Goal: Transaction & Acquisition: Purchase product/service

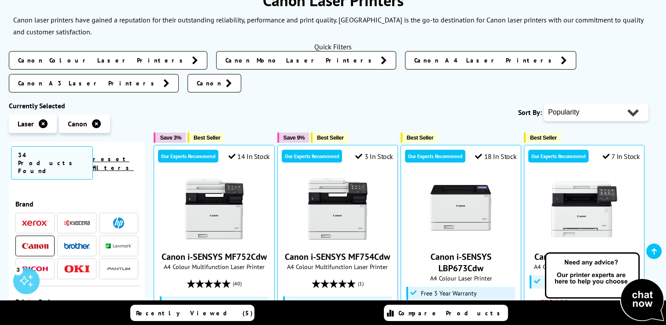
scroll to position [132, 0]
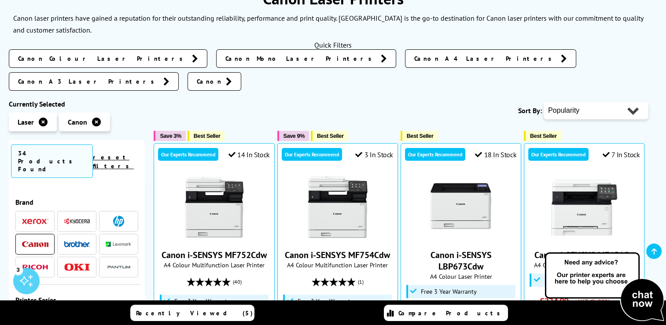
click at [225, 57] on span "Canon Mono Laser Printers" at bounding box center [300, 58] width 151 height 9
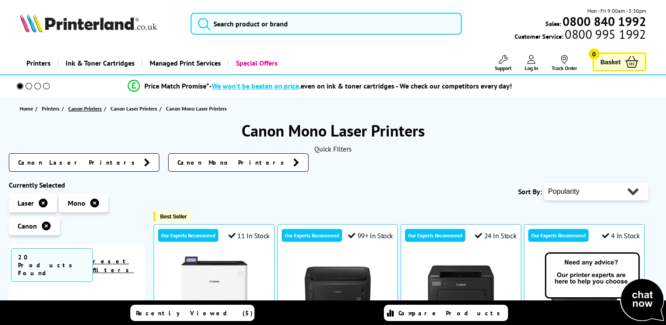
click at [83, 108] on span "Canon Printers" at bounding box center [84, 108] width 33 height 9
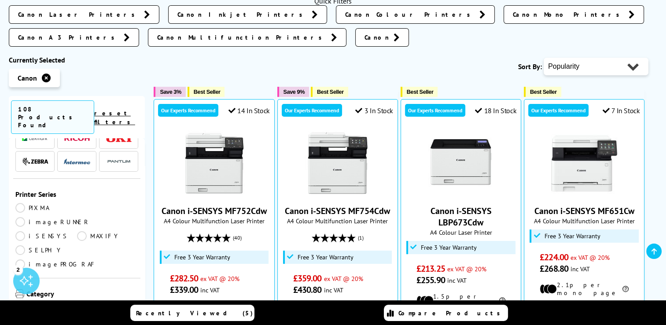
scroll to position [88, 0]
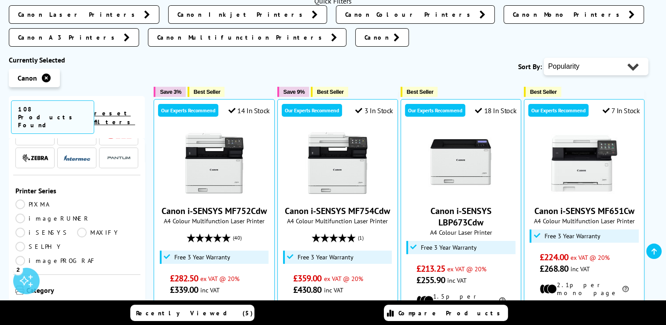
click at [82, 324] on link "Multifunction" at bounding box center [63, 329] width 96 height 10
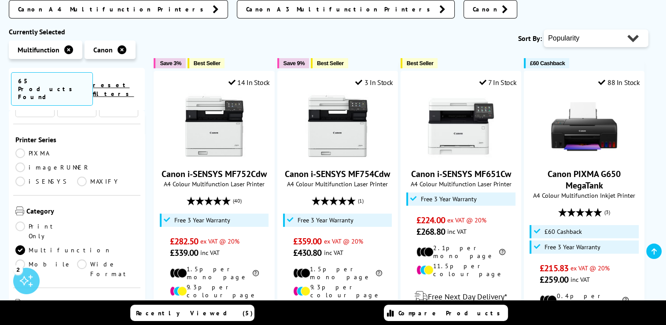
scroll to position [132, 0]
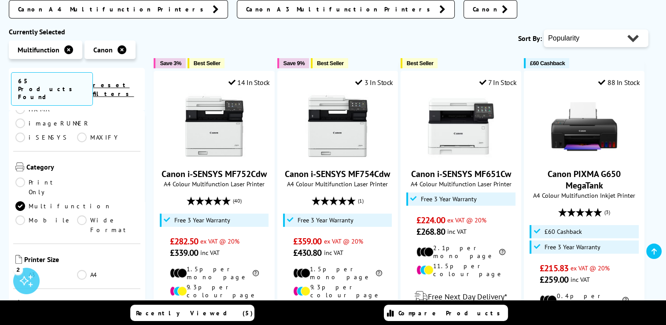
click at [83, 270] on link "A4" at bounding box center [108, 275] width 62 height 10
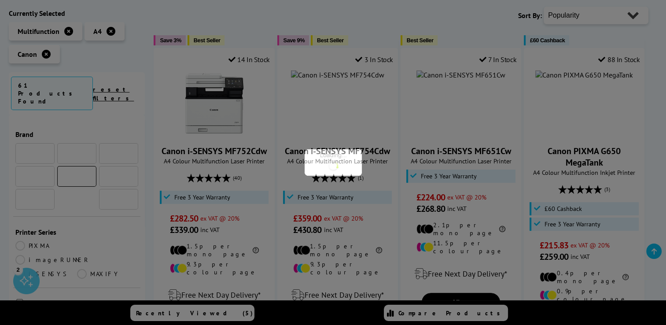
scroll to position [132, 0]
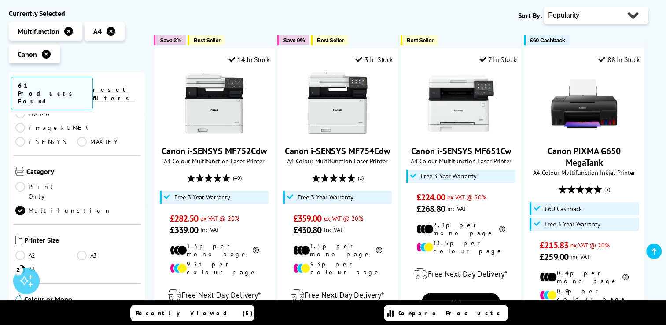
click at [81, 309] on ul "Colour Mono" at bounding box center [76, 316] width 123 height 14
click at [81, 309] on link "Mono" at bounding box center [108, 314] width 62 height 10
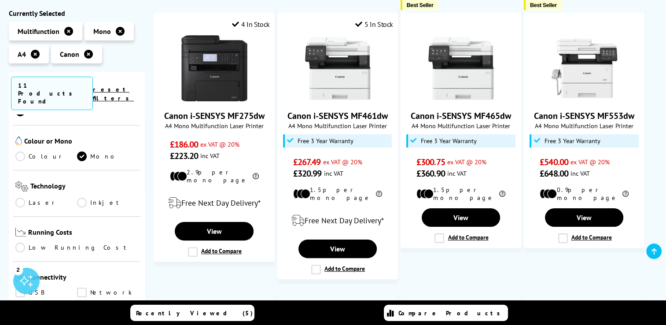
scroll to position [264, 0]
click at [25, 195] on link "Laser" at bounding box center [46, 200] width 62 height 10
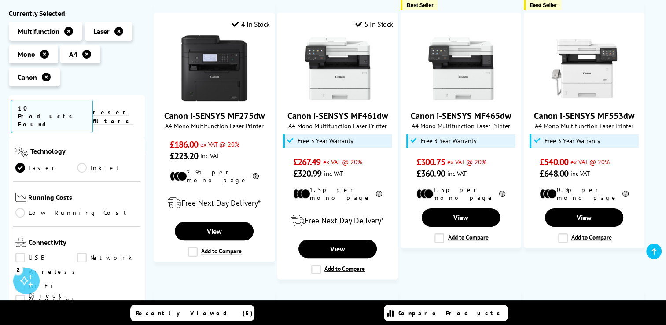
scroll to position [352, 0]
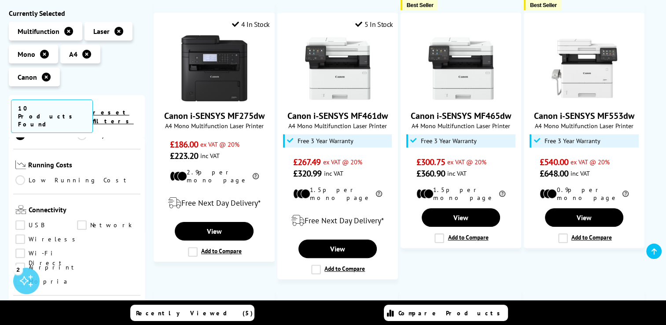
click at [22, 263] on link "Airprint" at bounding box center [46, 268] width 63 height 10
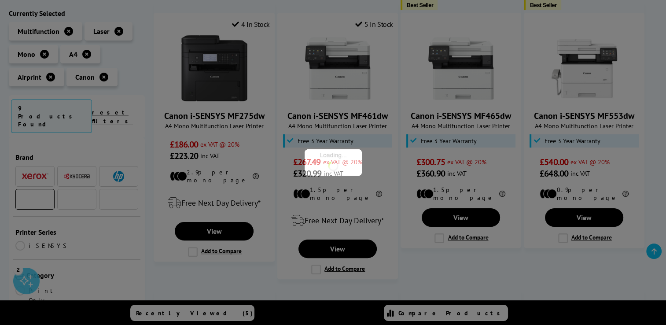
scroll to position [352, 0]
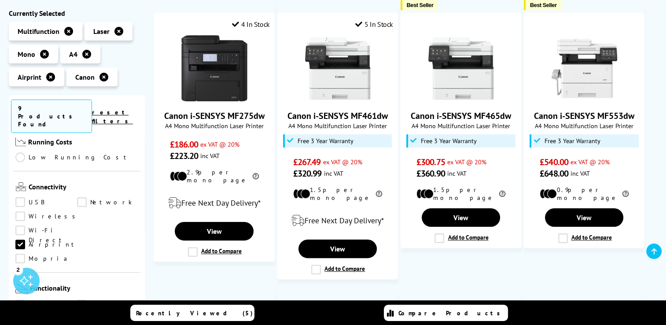
click at [79, 300] on link "Scan" at bounding box center [108, 305] width 62 height 10
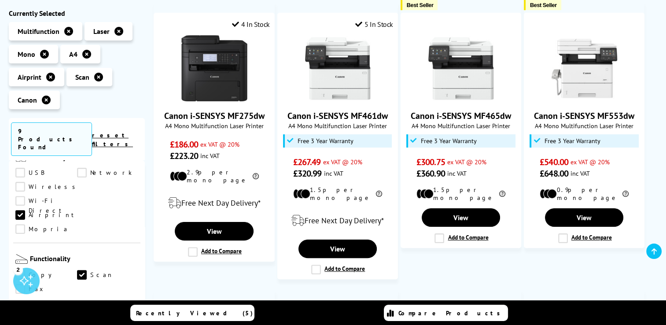
scroll to position [396, 0]
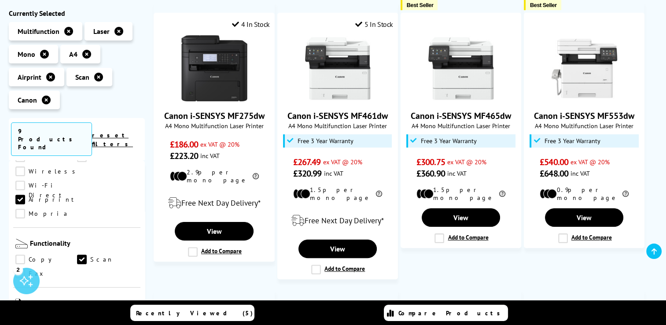
click at [21, 255] on link "Copy" at bounding box center [46, 260] width 62 height 10
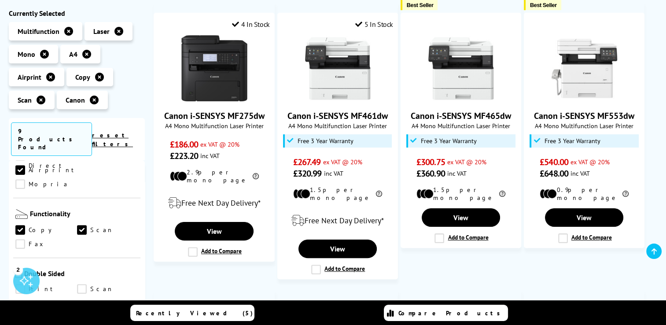
scroll to position [484, 0]
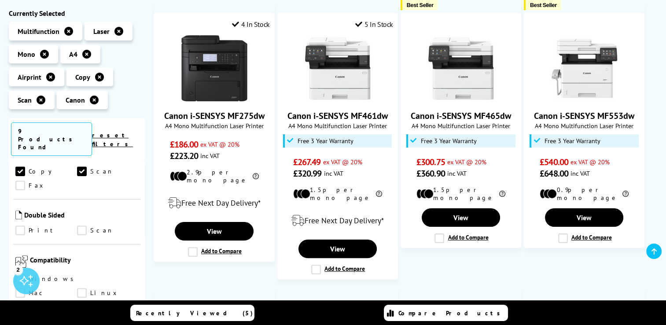
click at [81, 226] on link "Scan" at bounding box center [108, 231] width 62 height 10
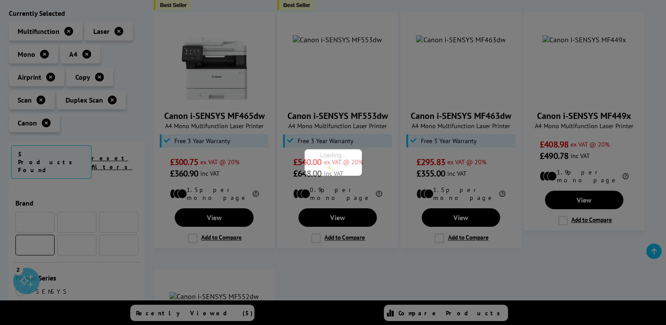
scroll to position [484, 0]
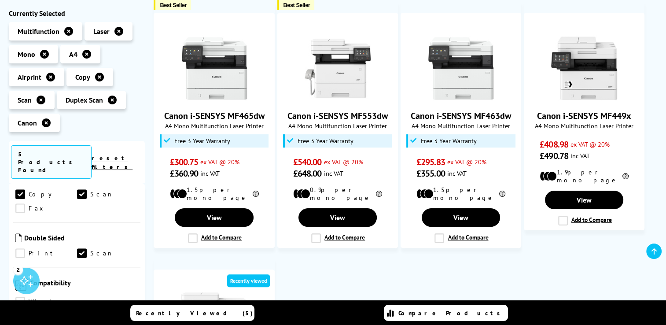
click at [18, 249] on link "Print" at bounding box center [46, 254] width 62 height 10
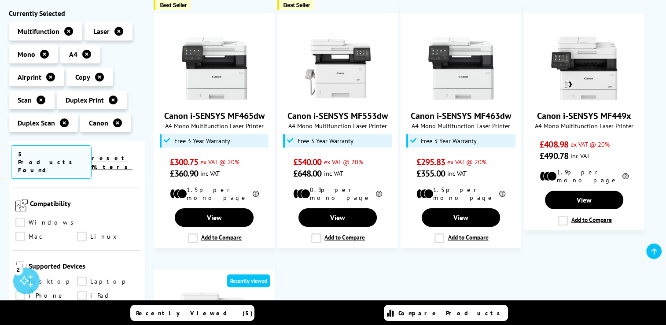
scroll to position [572, 0]
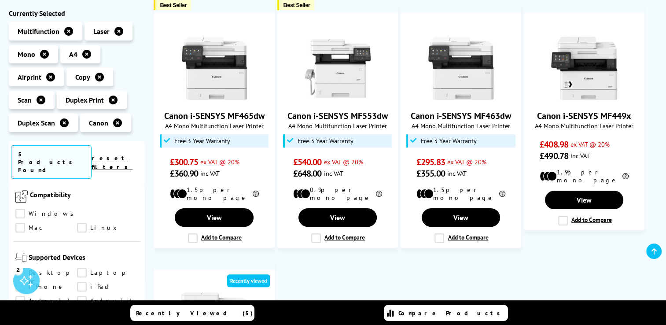
click at [19, 209] on link "Windows" at bounding box center [46, 214] width 63 height 10
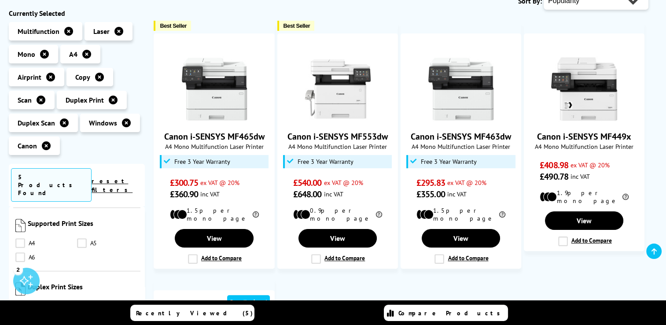
scroll to position [704, 0]
click at [22, 236] on link "A4" at bounding box center [46, 241] width 62 height 10
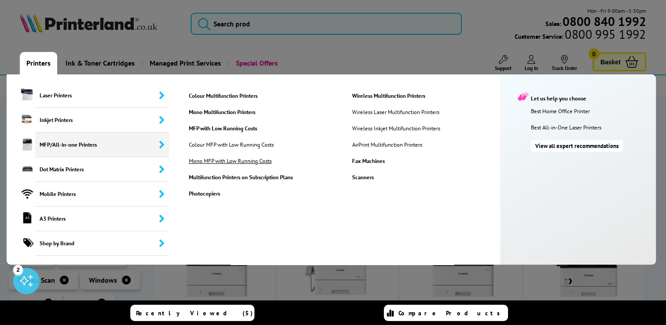
click at [211, 157] on link "Mono MFP with Low Running Costs" at bounding box center [235, 160] width 107 height 7
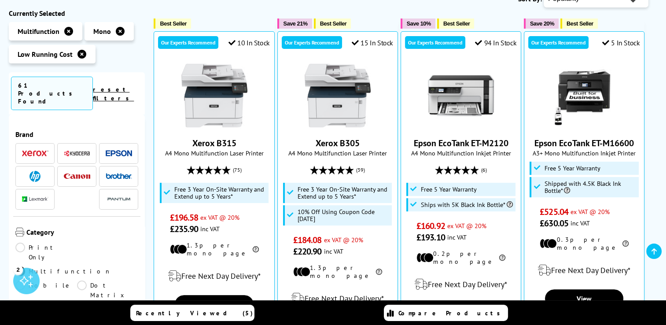
scroll to position [176, 0]
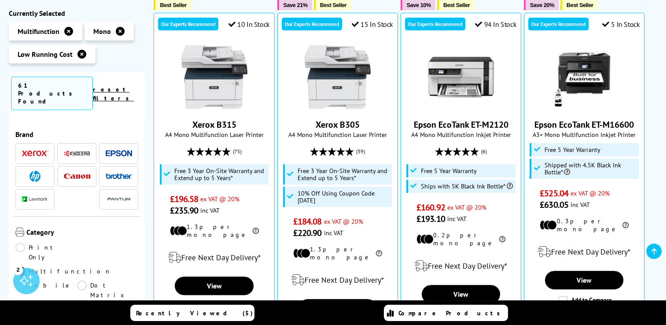
click at [74, 173] on img at bounding box center [77, 176] width 26 height 6
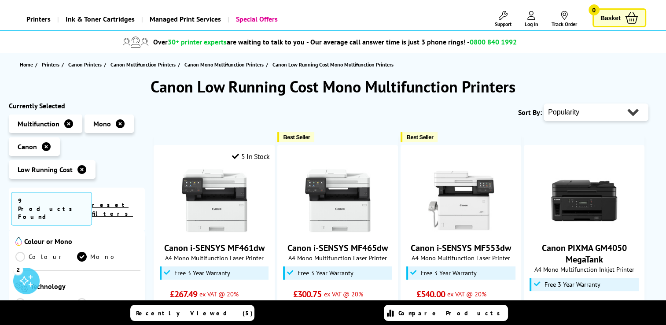
scroll to position [308, 0]
click at [21, 281] on link "Laser" at bounding box center [46, 286] width 62 height 10
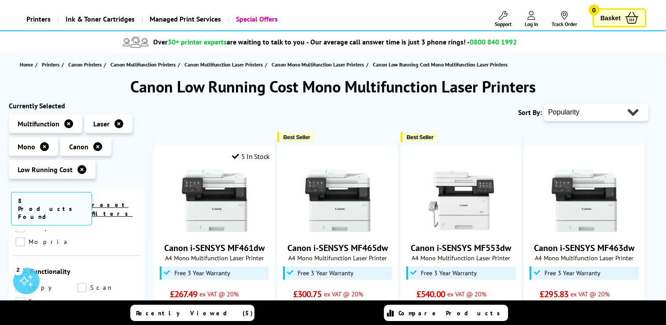
scroll to position [440, 0]
click at [19, 324] on link "Copy" at bounding box center [46, 332] width 62 height 10
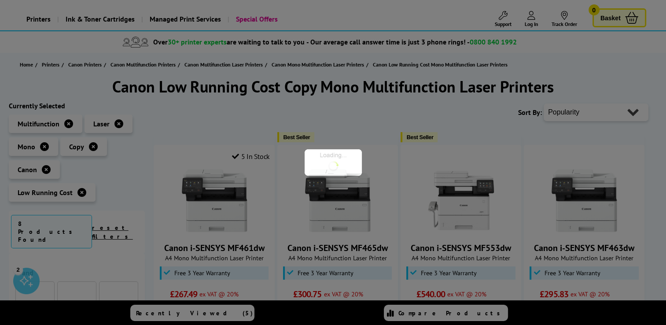
scroll to position [440, 0]
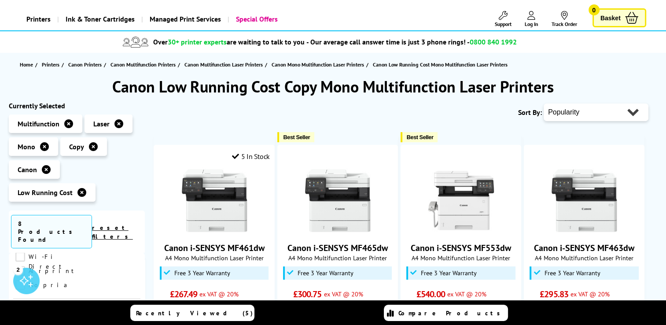
click at [81, 324] on link "Scan" at bounding box center [108, 331] width 62 height 10
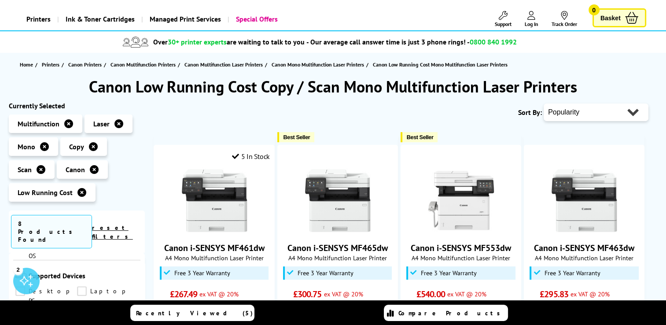
scroll to position [748, 0]
click at [21, 304] on link "A4" at bounding box center [46, 309] width 62 height 10
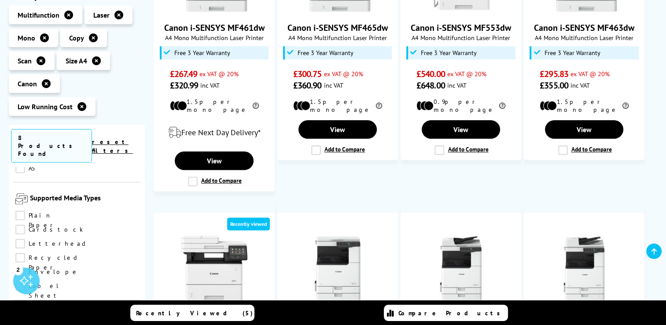
scroll to position [836, 0]
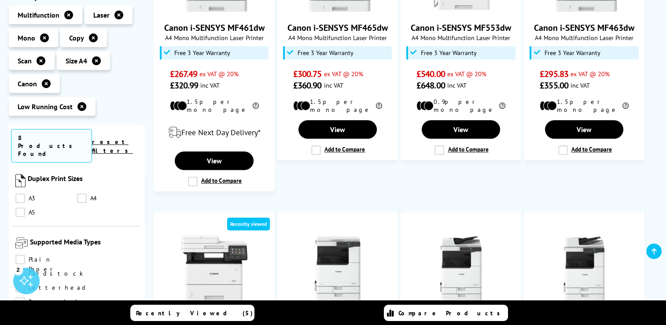
click at [23, 283] on link "Letterhead" at bounding box center [51, 288] width 73 height 10
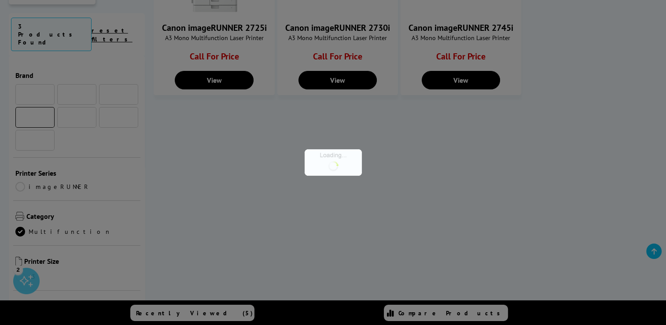
scroll to position [836, 0]
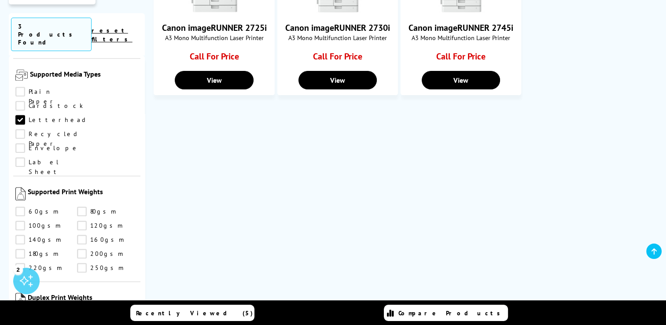
click at [21, 87] on link "Plain Paper" at bounding box center [46, 92] width 62 height 10
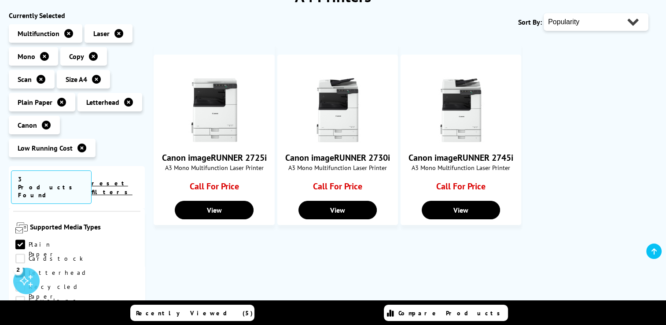
scroll to position [176, 0]
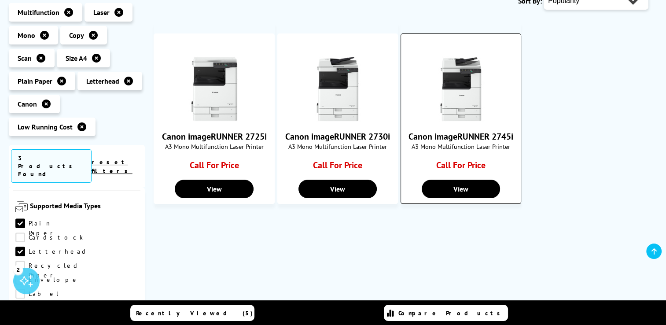
click at [458, 135] on link "Canon imageRUNNER 2745i" at bounding box center [460, 136] width 105 height 11
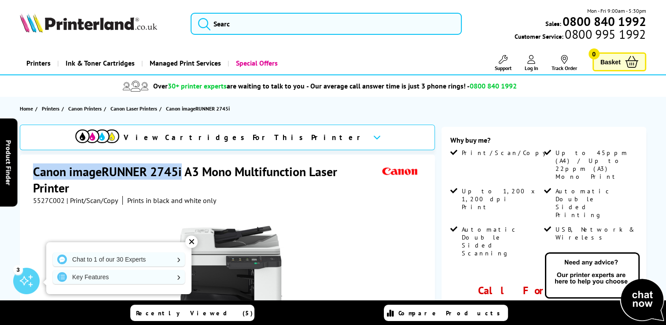
drag, startPoint x: 37, startPoint y: 141, endPoint x: 181, endPoint y: 170, distance: 146.8
click at [181, 170] on h1 "Canon imageRUNNER 2745i A3 Mono Multifunction Laser Printer" at bounding box center [206, 179] width 347 height 33
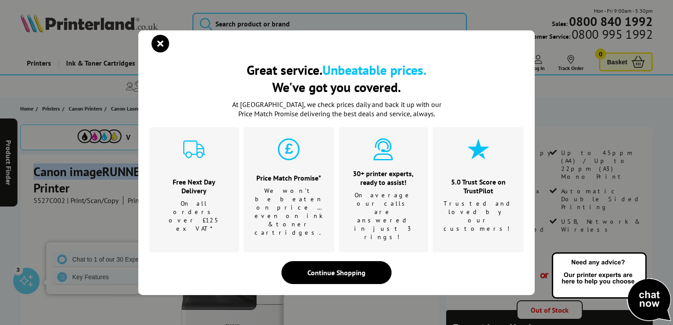
drag, startPoint x: 181, startPoint y: 170, endPoint x: 163, endPoint y: 62, distance: 109.8
click at [163, 52] on icon "close modal" at bounding box center [160, 44] width 18 height 18
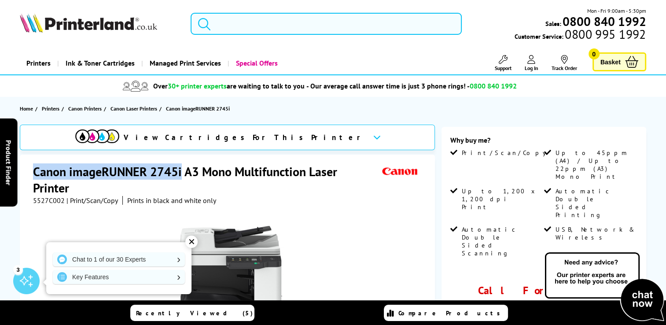
click at [146, 166] on h1 "Canon imageRUNNER 2745i A3 Mono Multifunction Laser Printer" at bounding box center [206, 179] width 347 height 33
